Goal: Task Accomplishment & Management: Manage account settings

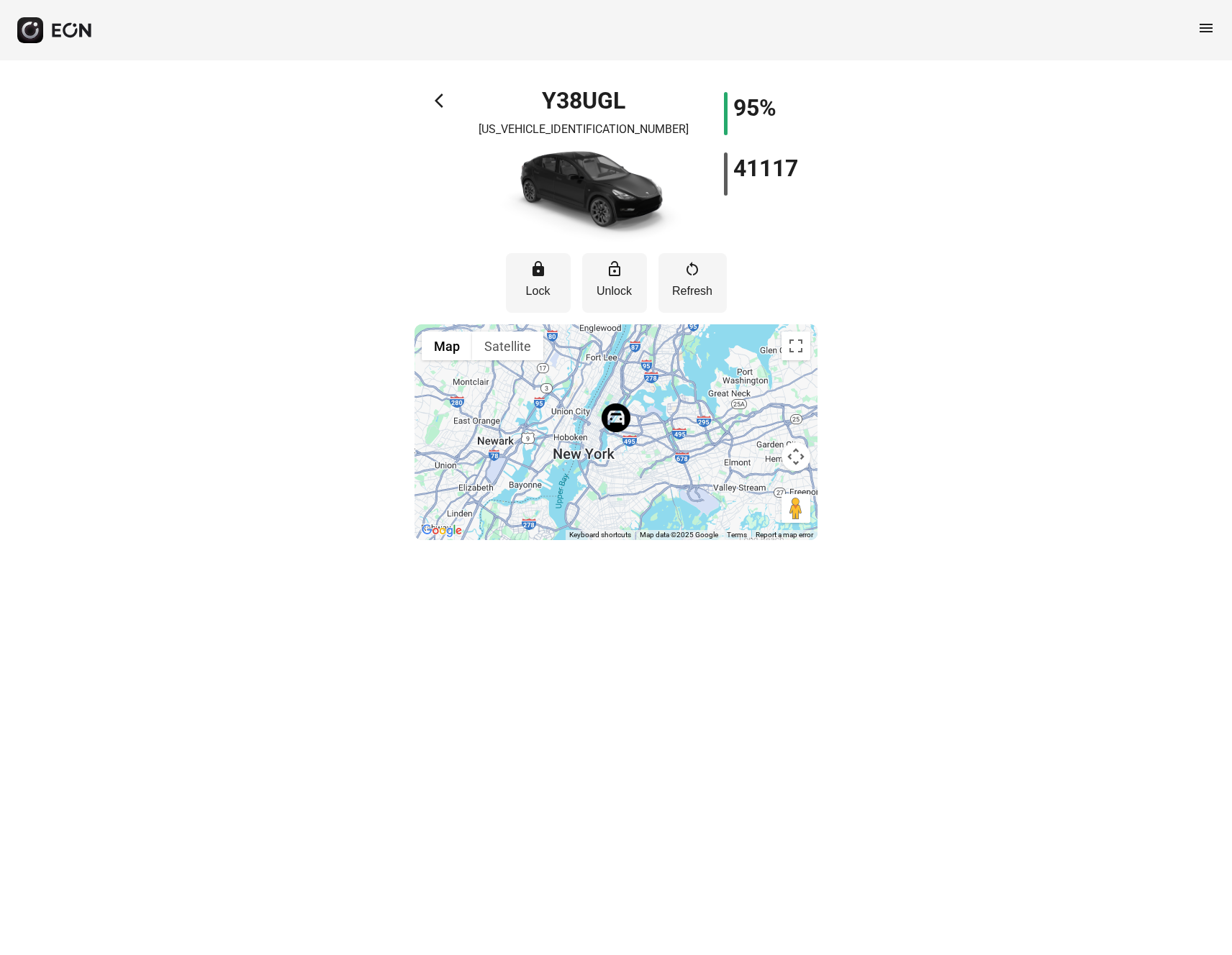
click at [438, 99] on span "arrow_back_ios" at bounding box center [443, 100] width 17 height 17
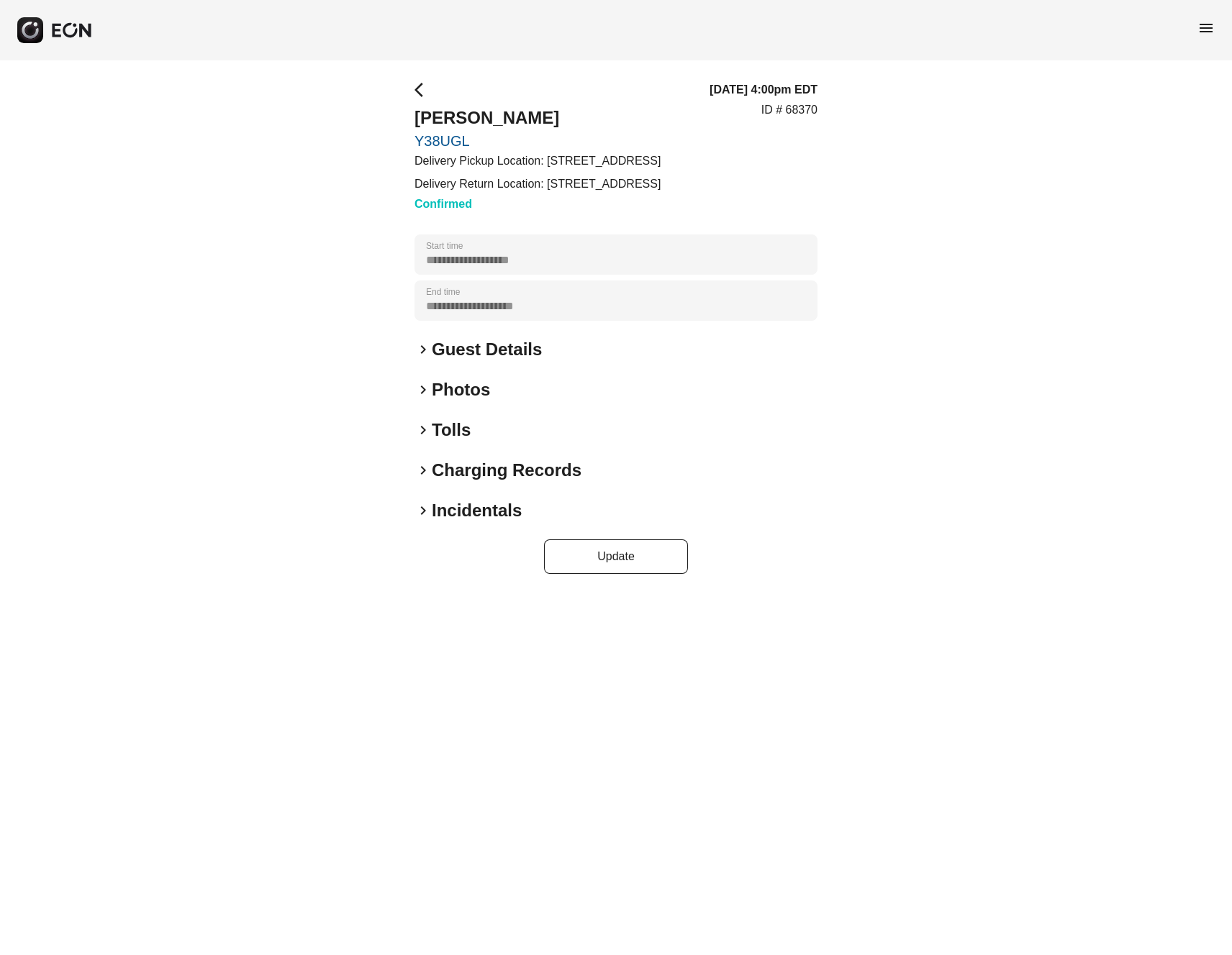
click at [417, 87] on span "arrow_back_ios" at bounding box center [423, 89] width 17 height 17
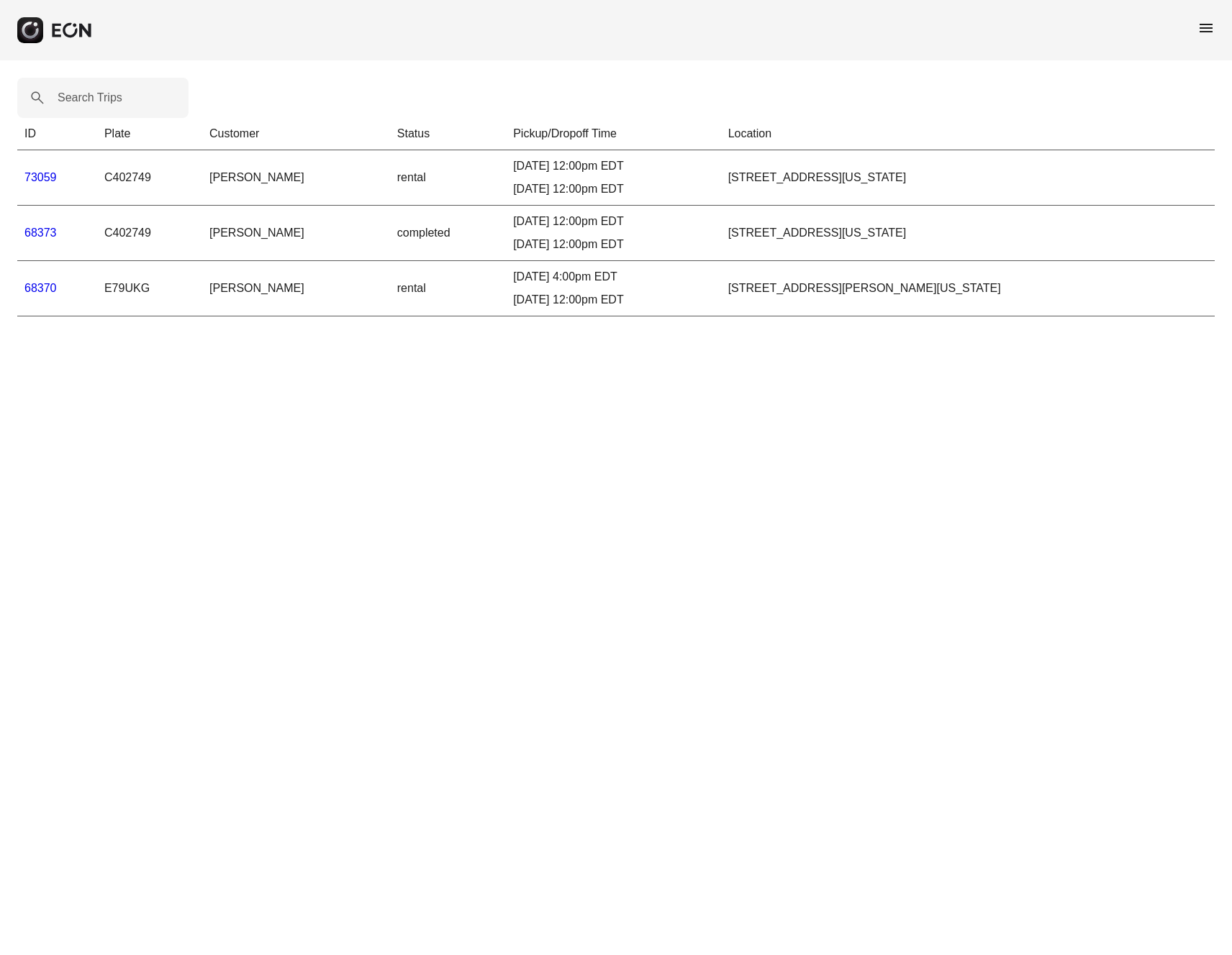
click at [37, 289] on link "68370" at bounding box center [41, 287] width 32 height 12
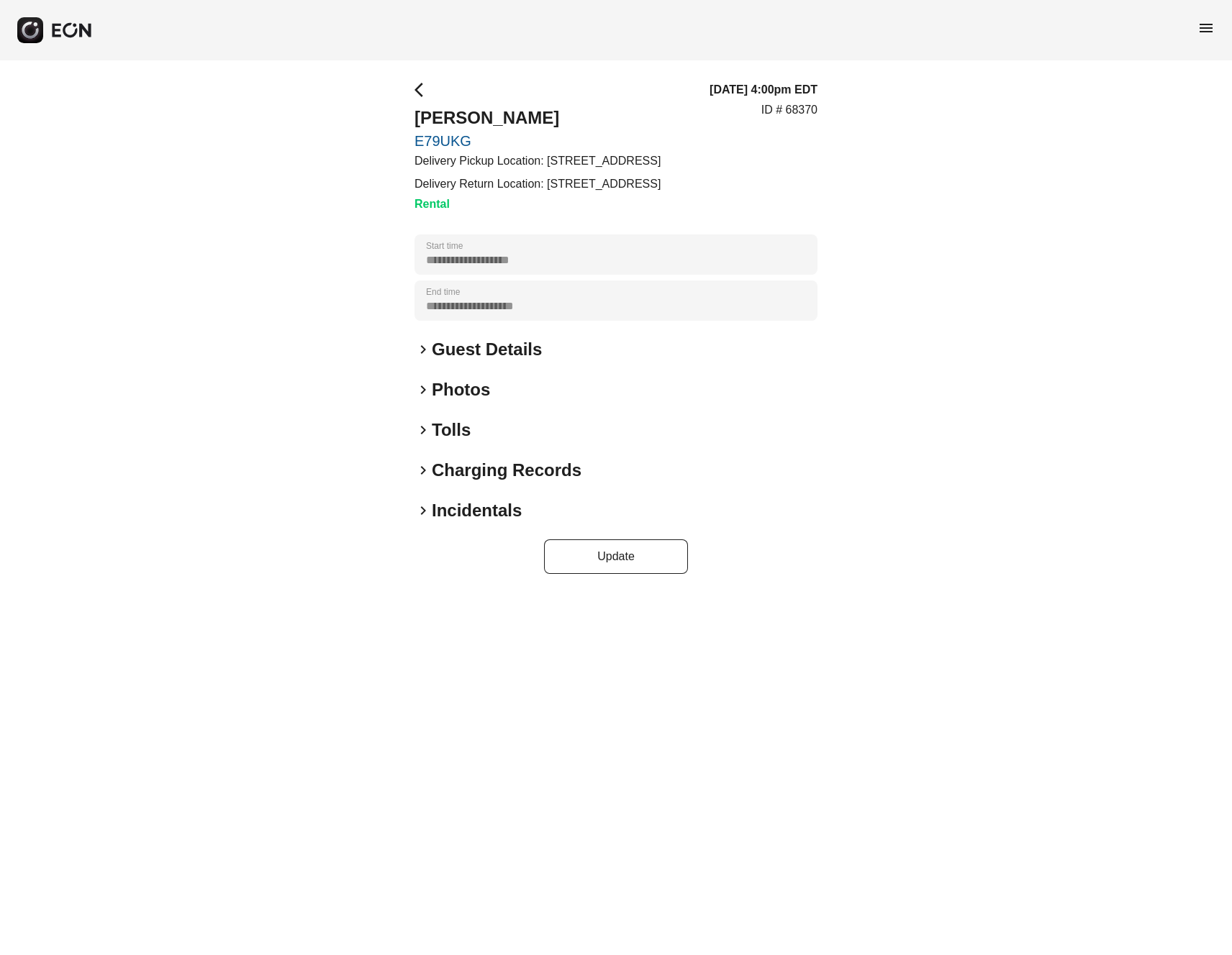
click at [426, 137] on link "E79UKG" at bounding box center [537, 141] width 246 height 17
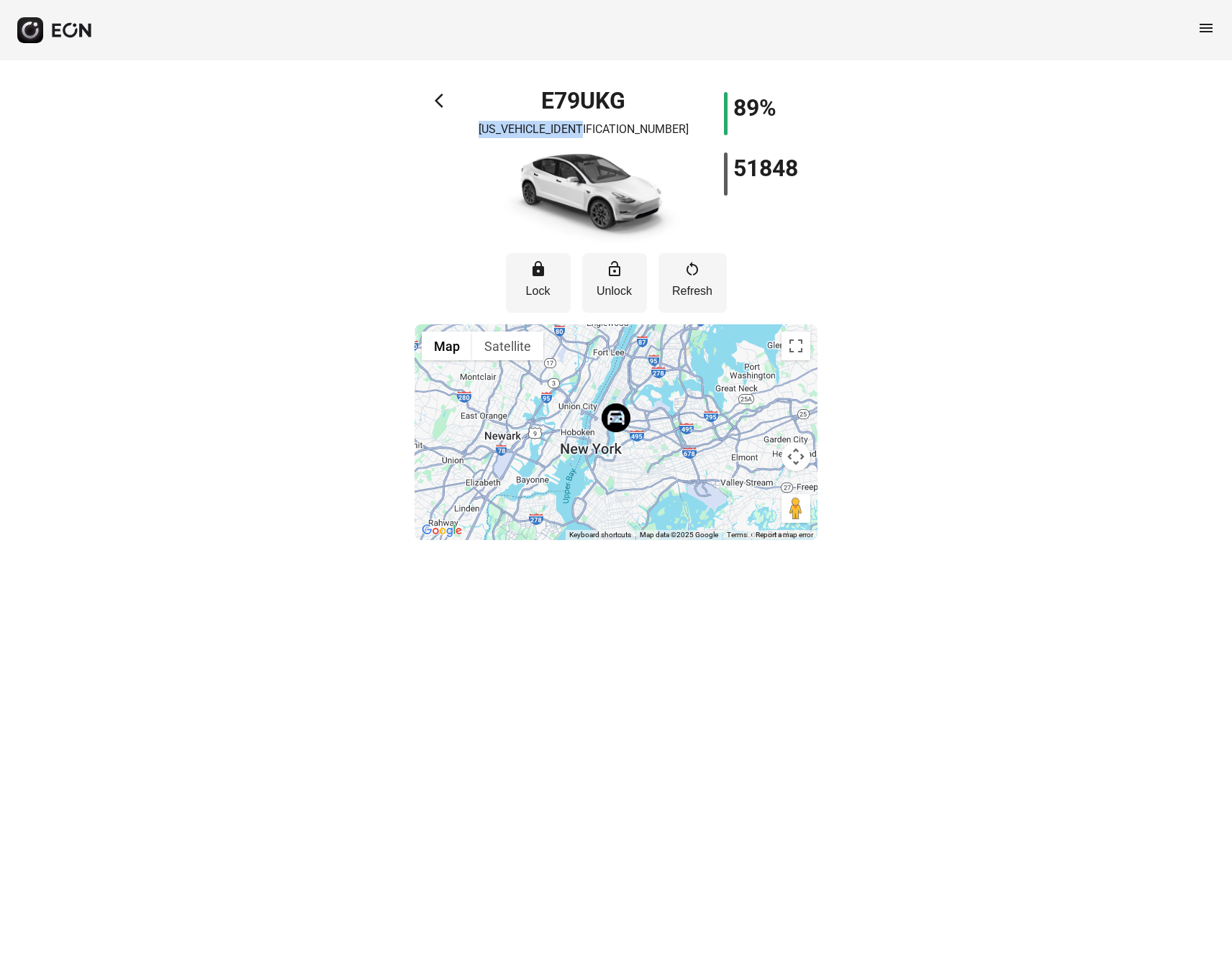
drag, startPoint x: 640, startPoint y: 128, endPoint x: 526, endPoint y: 128, distance: 114.0
click at [526, 128] on div "E79UKG 7SAYGDEE5PF612994" at bounding box center [583, 168] width 201 height 152
copy p "7SAYGDEE5PF612994"
click at [441, 97] on span "arrow_back_ios" at bounding box center [443, 100] width 17 height 17
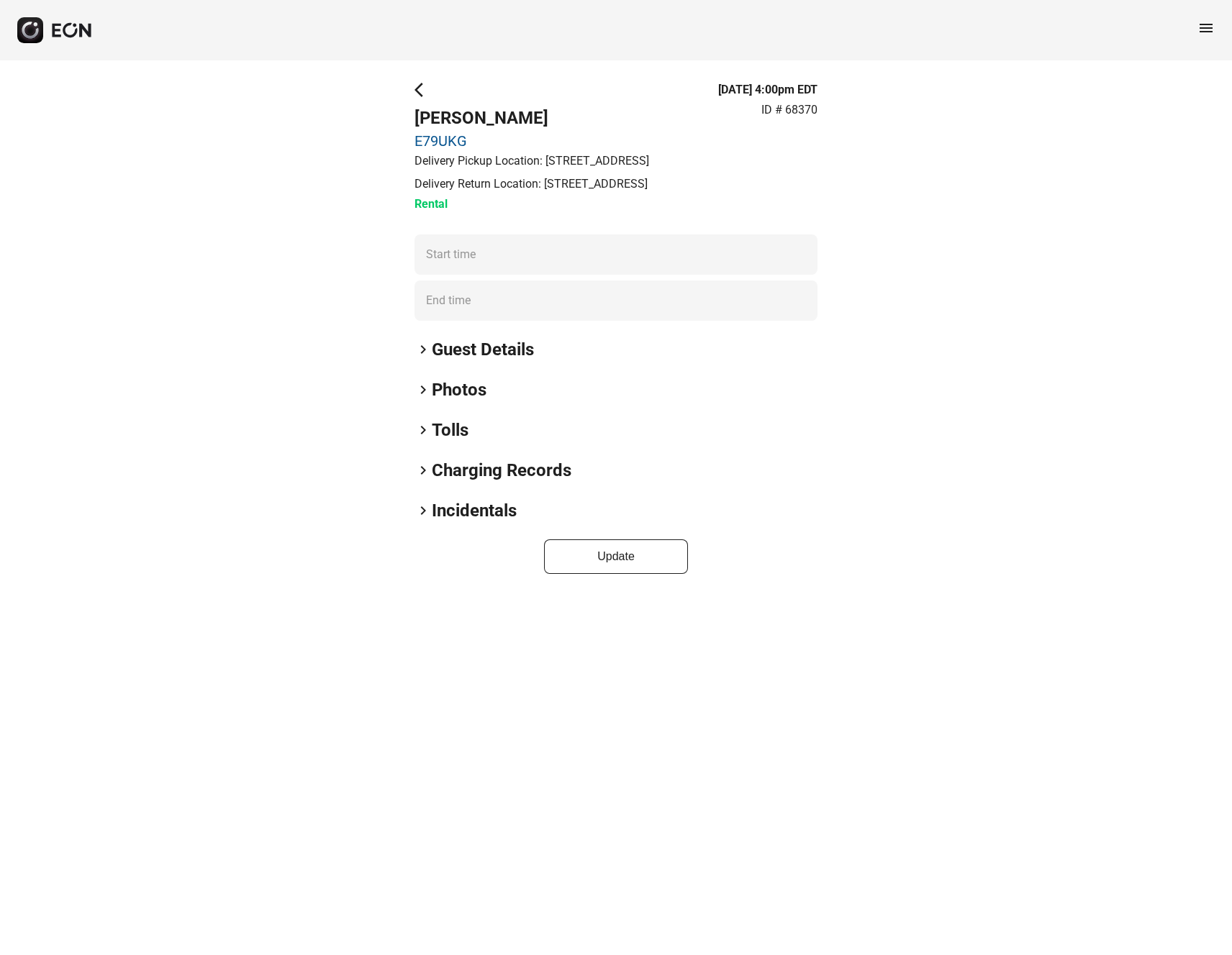
type time "**********"
